Goal: Transaction & Acquisition: Purchase product/service

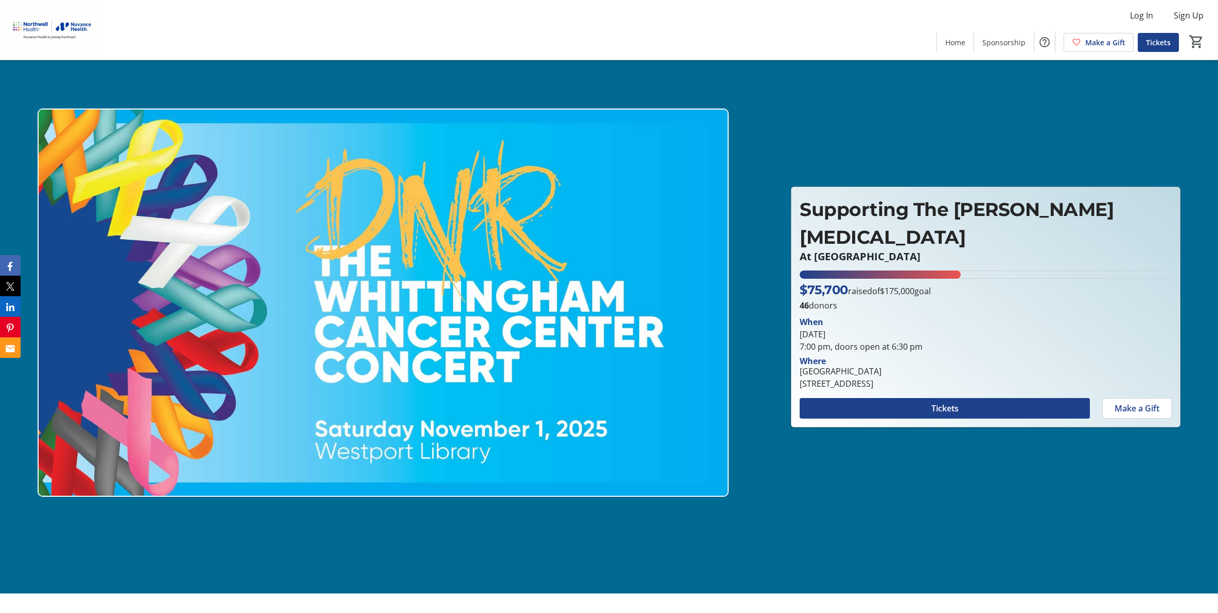
scroll to position [22, 0]
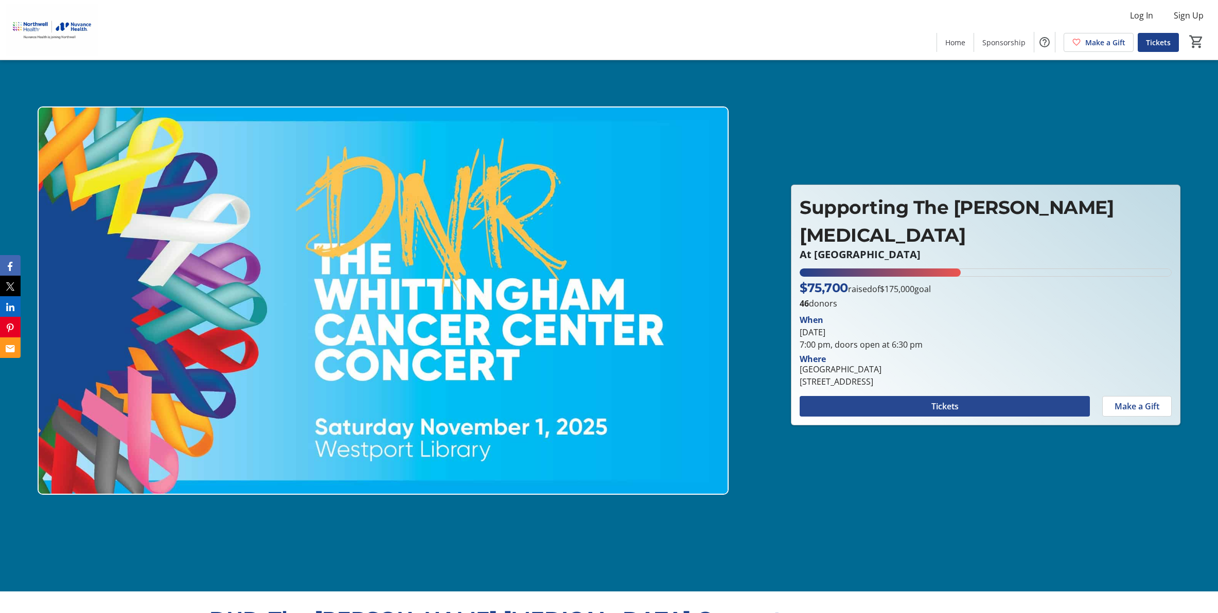
click at [929, 404] on span at bounding box center [945, 406] width 290 height 25
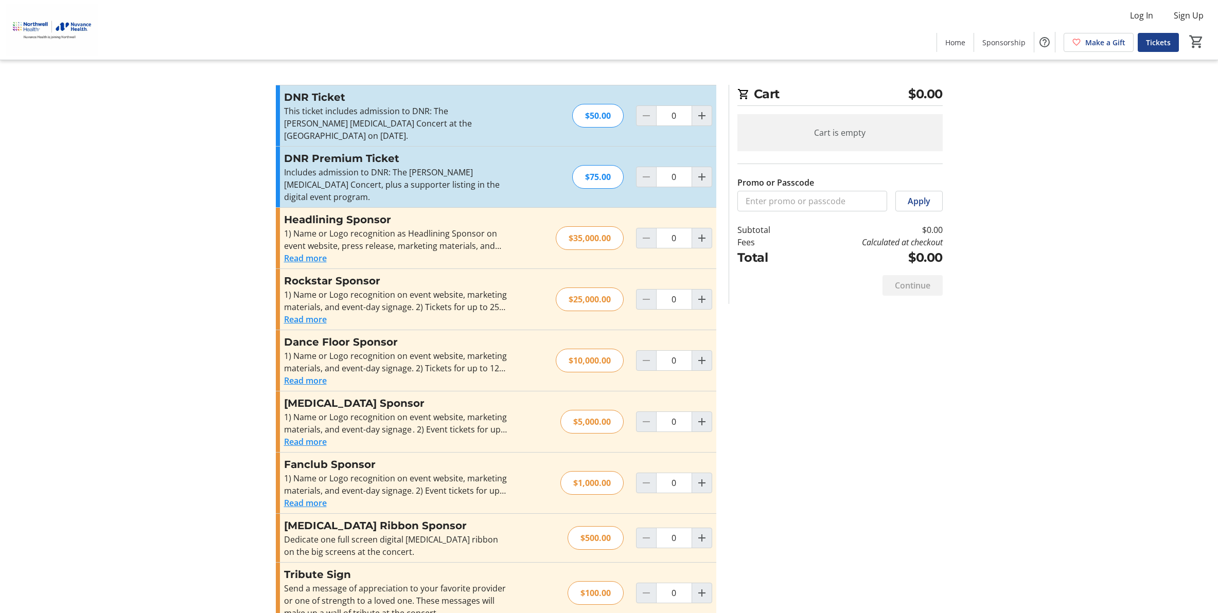
click at [962, 397] on tr-checkout-feature-upsell-ui "Cart $0.00 Cart is empty Promo or Passcode Apply Subtotal $0.00 Fees Calculated…" at bounding box center [609, 318] width 1218 height 636
click at [893, 425] on div "Promo or Passcode Apply DNR Ticket This ticket includes admission to DNR: [GEOG…" at bounding box center [609, 360] width 679 height 551
click at [963, 44] on span "Home" at bounding box center [955, 42] width 20 height 11
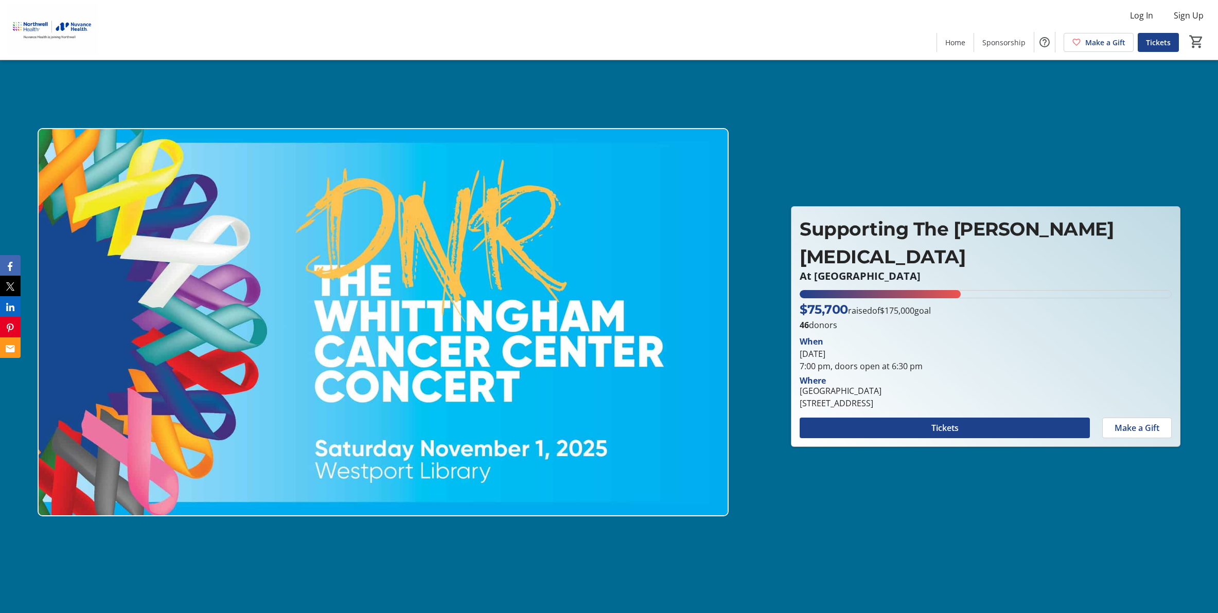
click at [1009, 96] on div at bounding box center [609, 306] width 1218 height 613
